Goal: Transaction & Acquisition: Purchase product/service

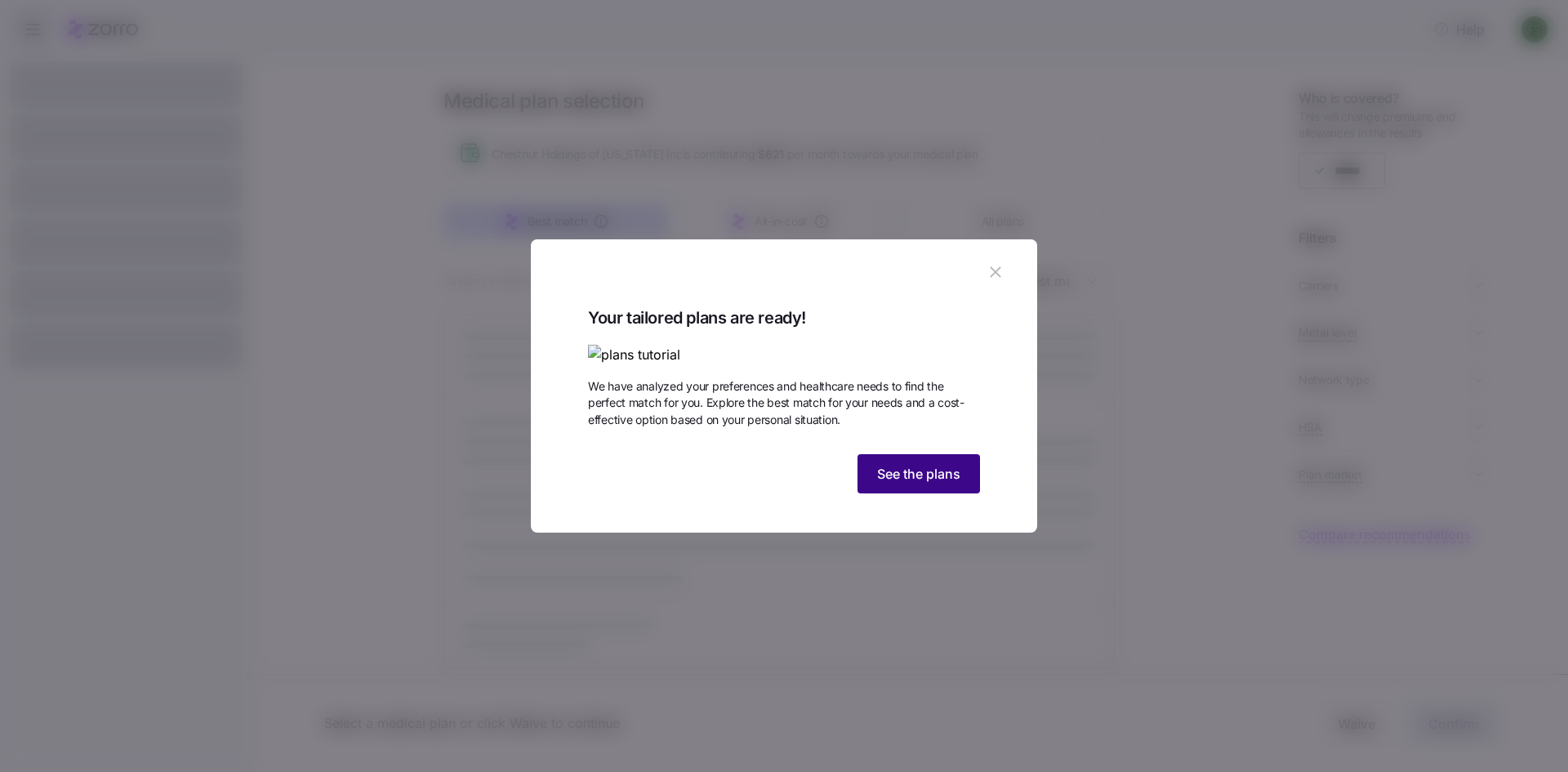
click at [962, 493] on button "See the plans" at bounding box center [919, 473] width 123 height 39
